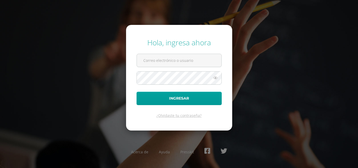
type input "COS00524@osoriosandoval.edu.gt"
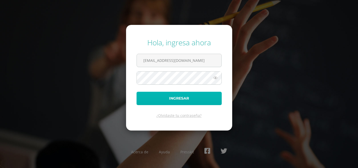
drag, startPoint x: 195, startPoint y: 96, endPoint x: 197, endPoint y: 107, distance: 10.6
click at [197, 107] on form "Hola, ingresa ahora COS00524@osoriosandoval.edu.gt Ingresar ¿Olvidaste tu contr…" at bounding box center [179, 77] width 106 height 105
click at [194, 93] on button "Ingresar" at bounding box center [178, 98] width 85 height 13
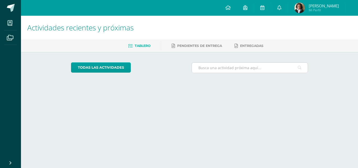
click at [207, 67] on input "text" at bounding box center [250, 68] width 116 height 10
click at [66, 60] on div "todas las Actividades No tienes actividades Échale un vistazo a los demás perío…" at bounding box center [189, 70] width 258 height 36
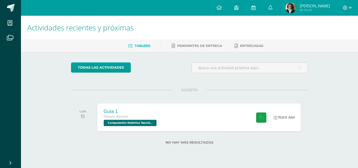
click at [240, 122] on div "Guía 1 Primero Básicos Computación Robótica 'Sección Única' 11:00 AM Guía 1 Com…" at bounding box center [198, 117] width 203 height 28
click at [179, 125] on div "Guía 1 Primero Básicos Computación Robótica 'Sección Única' 11:00 AM Guía 1 Com…" at bounding box center [198, 117] width 203 height 28
click at [0, 0] on div "Entregas" at bounding box center [0, 0] width 0 height 0
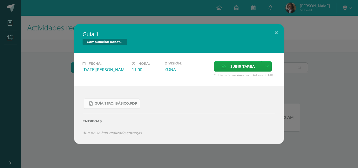
click at [125, 104] on span "Guía 1 1ro. Básico.pdf" at bounding box center [116, 103] width 42 height 4
